Goal: Find specific page/section: Find specific page/section

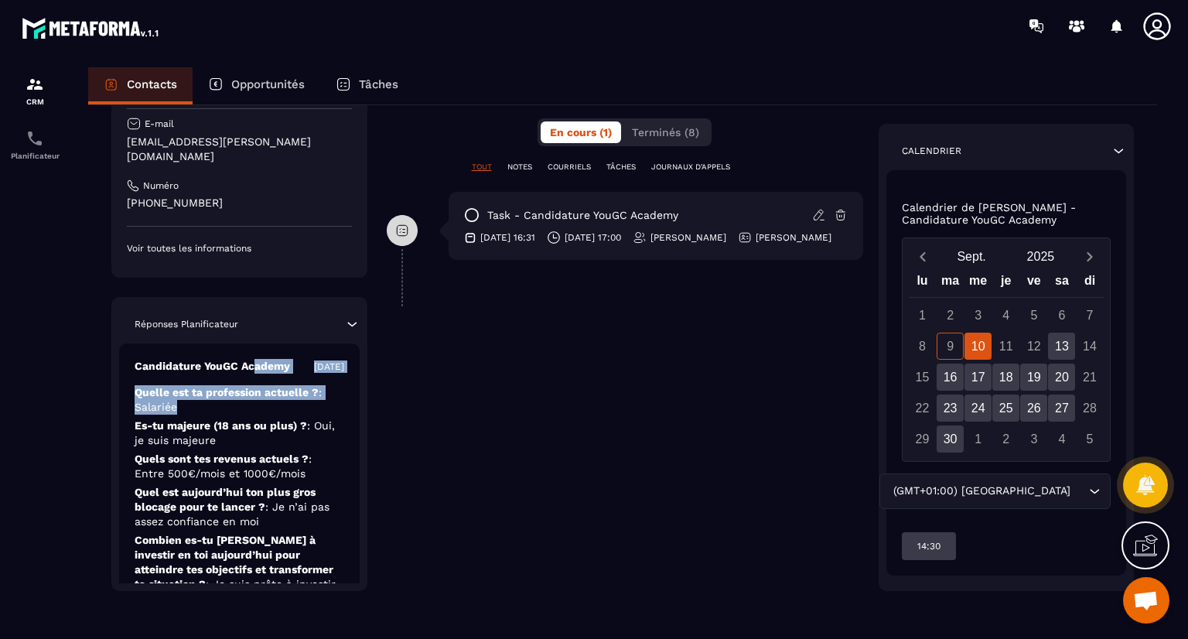
drag, startPoint x: 218, startPoint y: 590, endPoint x: 251, endPoint y: 346, distance: 245.9
click at [251, 346] on div "Candidature YouGC Academy [DATE] Quelle est ta profession actuelle ? : Salariée…" at bounding box center [239, 532] width 241 height 378
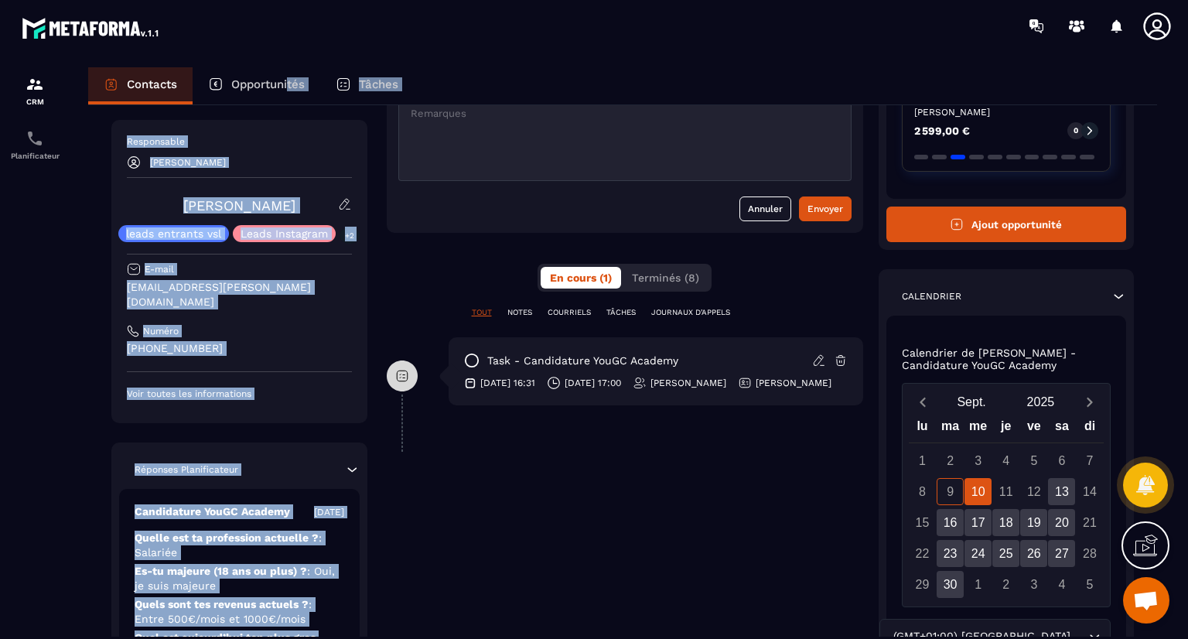
drag, startPoint x: 187, startPoint y: 499, endPoint x: 291, endPoint y: 92, distance: 419.8
click at [291, 92] on div "Contacts Opportunités Tâches Revenir aux contacts Responsable Najoua Fouillat […" at bounding box center [623, 367] width 1100 height 600
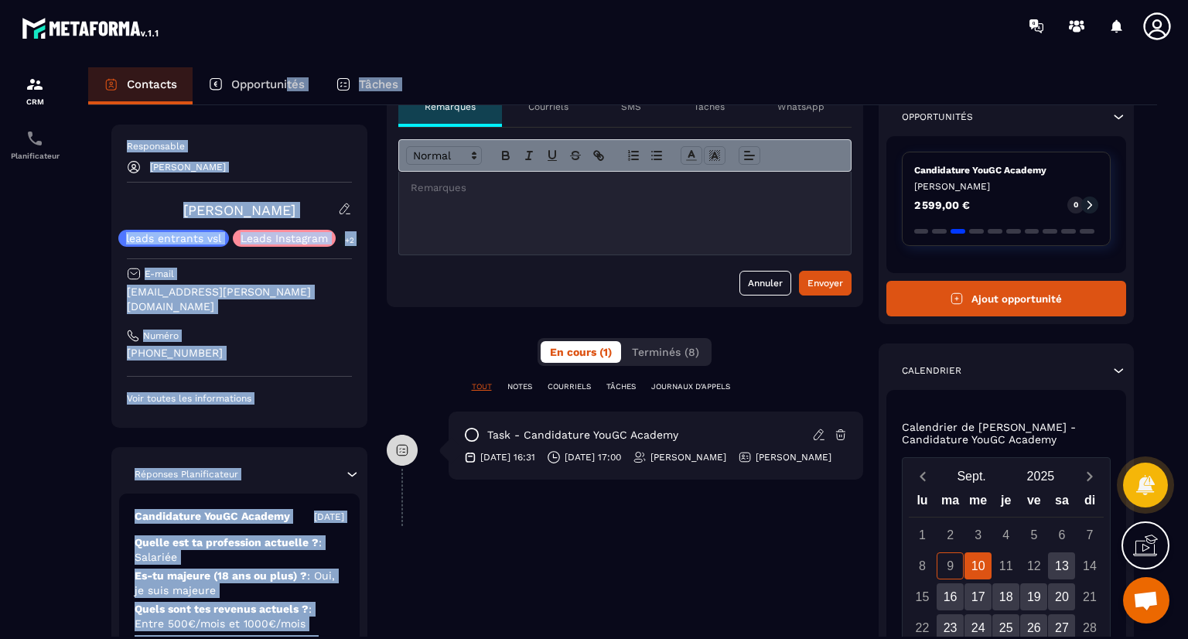
click at [284, 168] on div "[PERSON_NAME]" at bounding box center [239, 167] width 225 height 14
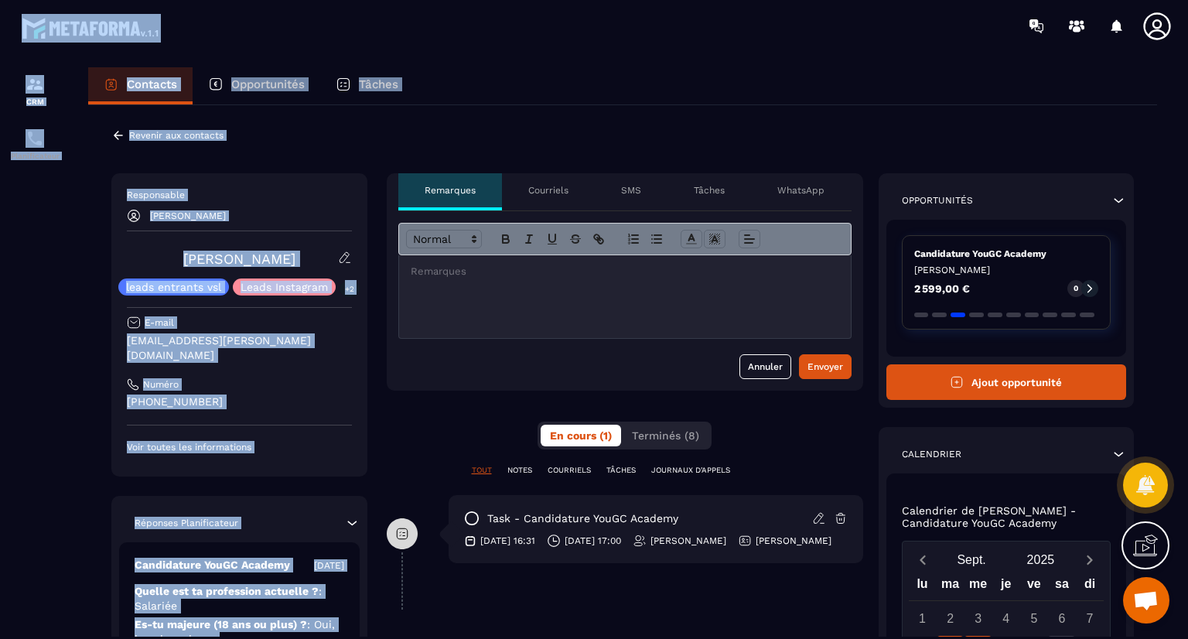
drag, startPoint x: 305, startPoint y: 593, endPoint x: 384, endPoint y: 3, distance: 595.3
click at [384, 3] on main "CRM Planificateur Contacts Opportunités Tâches Revenir aux contacts Responsable…" at bounding box center [594, 319] width 1188 height 639
click at [260, 144] on div "Revenir aux contacts Responsable [PERSON_NAME] [PERSON_NAME] leads entrants vsl…" at bounding box center [622, 522] width 1069 height 835
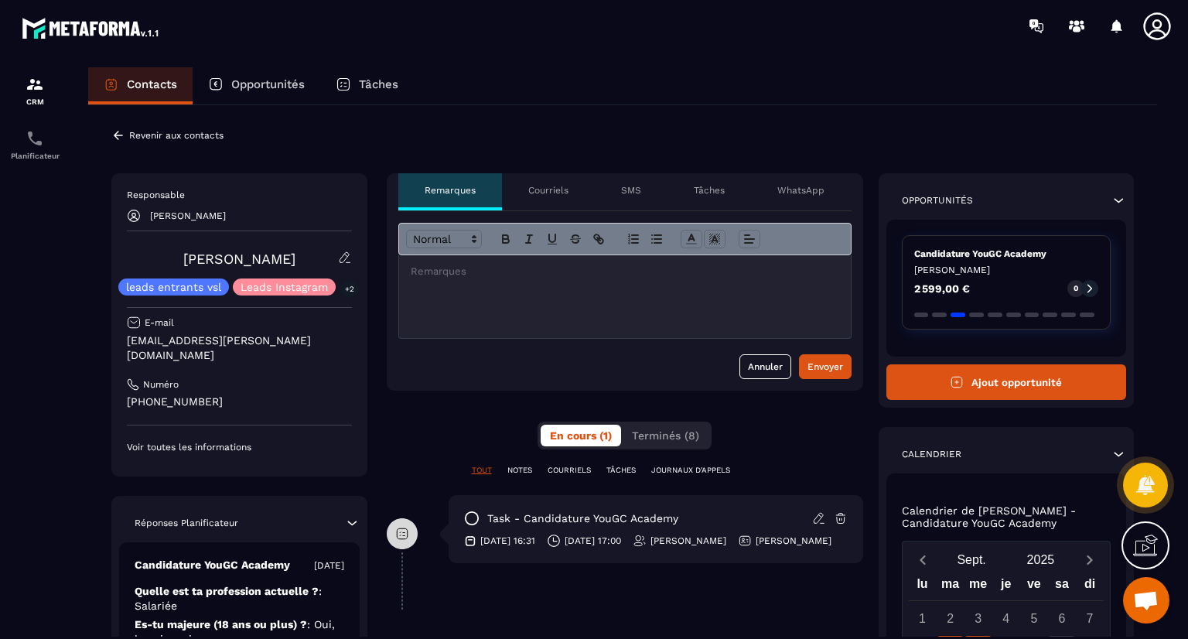
click at [114, 134] on icon at bounding box center [118, 135] width 9 height 9
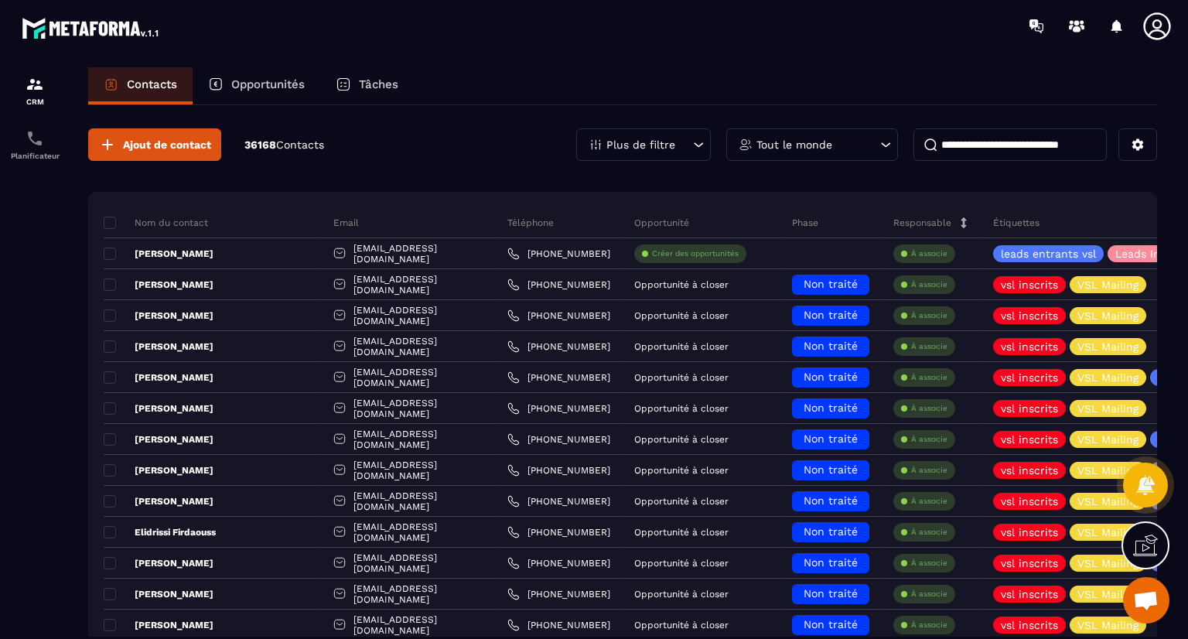
click at [968, 146] on input at bounding box center [1009, 144] width 193 height 32
paste input "**********"
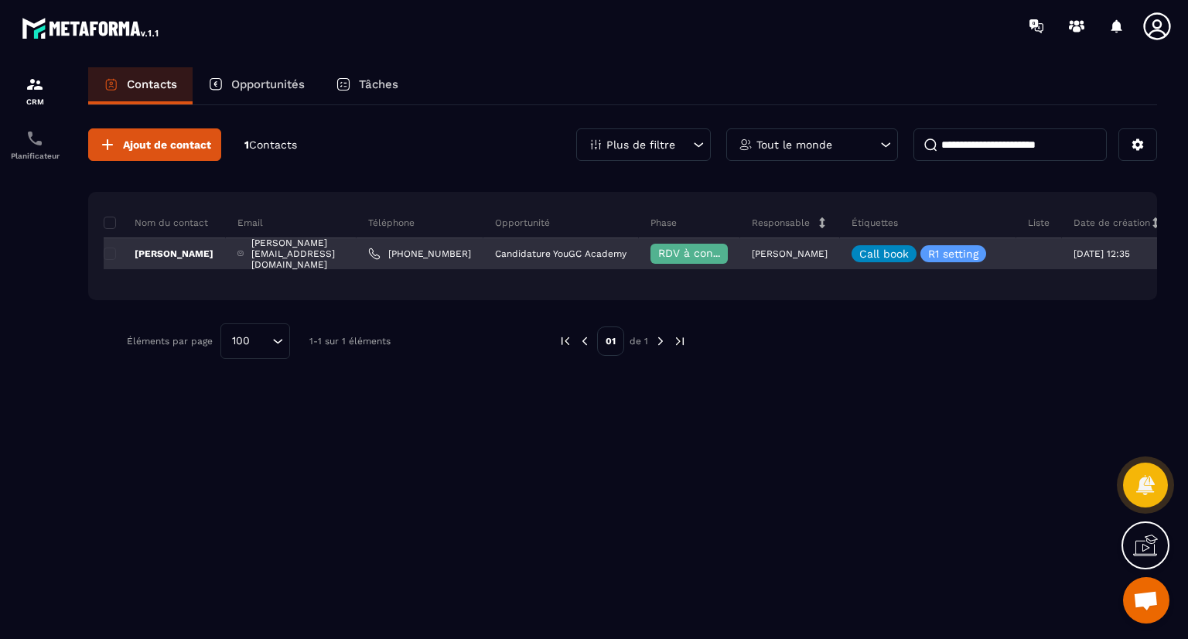
type input "**********"
click at [189, 249] on p "[PERSON_NAME]" at bounding box center [159, 253] width 110 height 12
